Goal: Find specific page/section: Find specific page/section

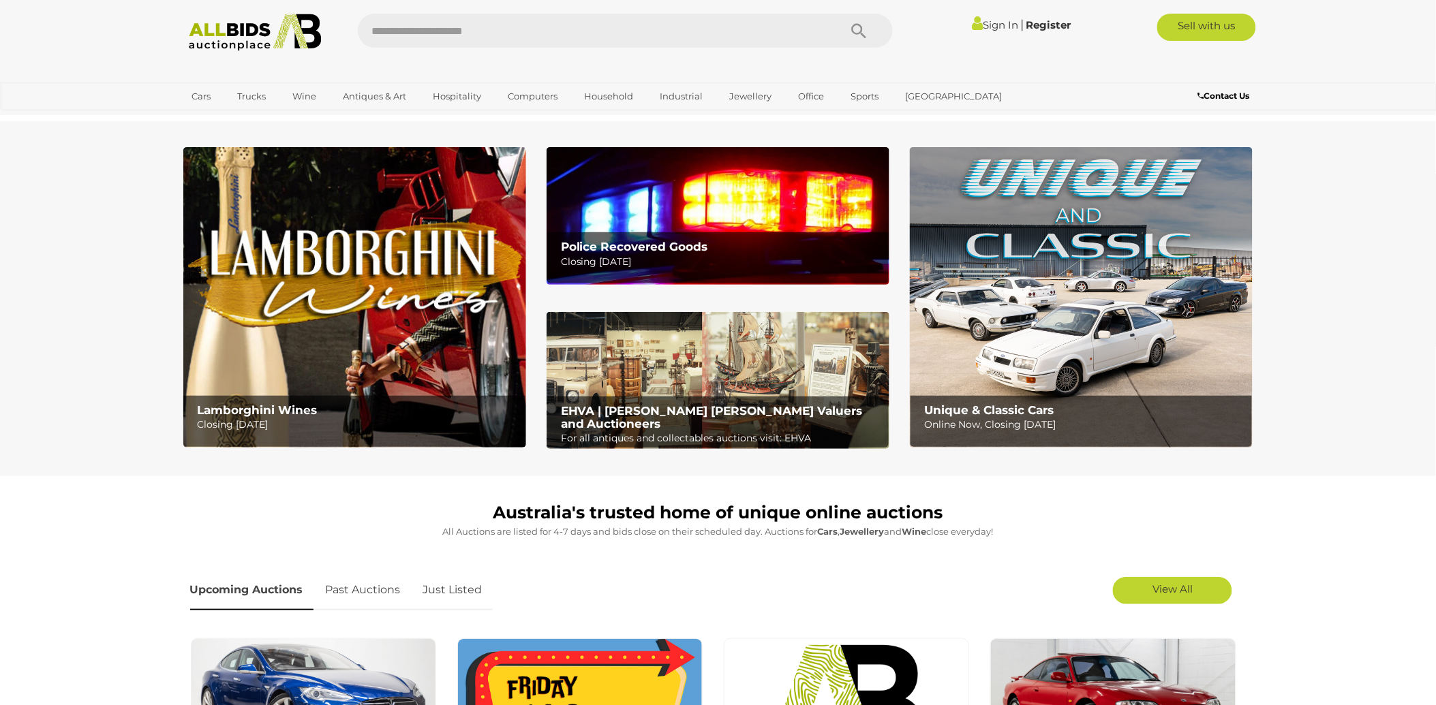
click at [533, 91] on link "Computers" at bounding box center [532, 96] width 67 height 22
click at [0, 0] on link "Servers" at bounding box center [0, 0] width 0 height 0
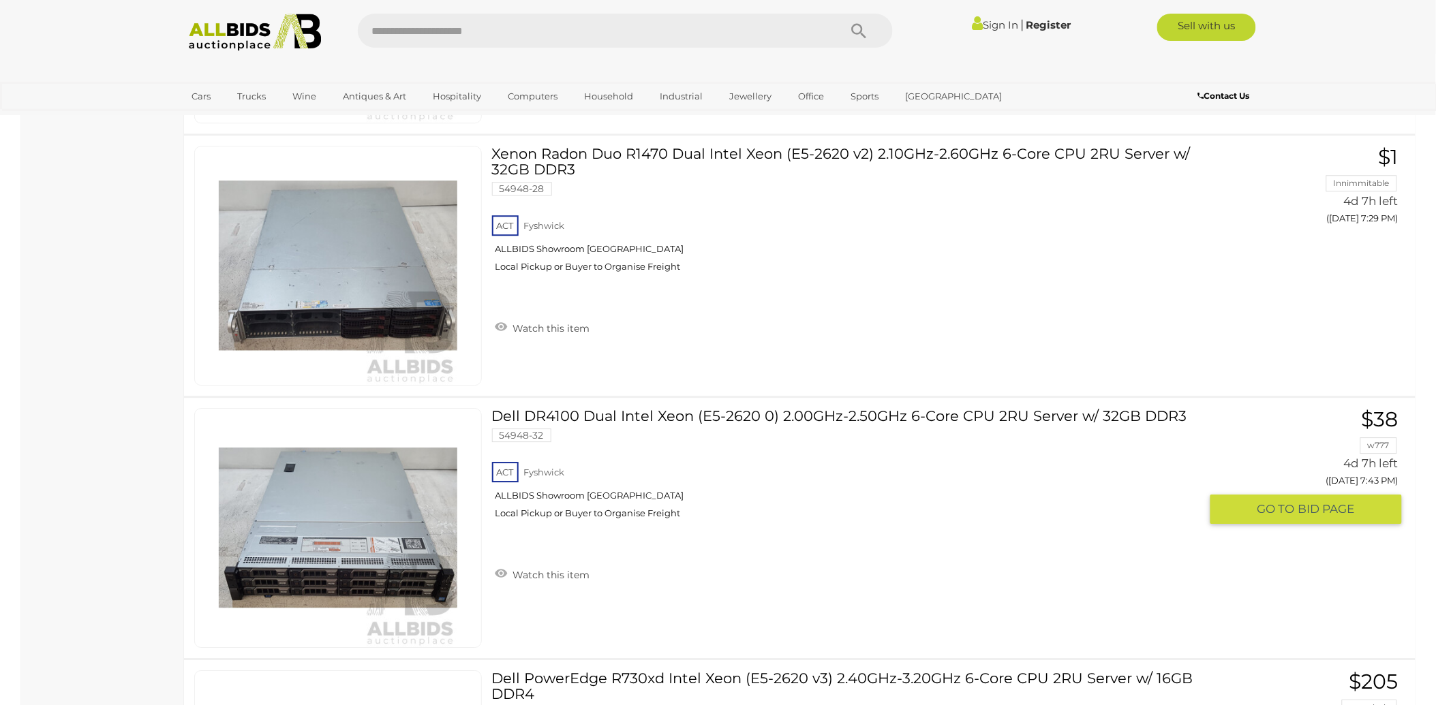
scroll to position [1665, 0]
